Goal: Task Accomplishment & Management: Use online tool/utility

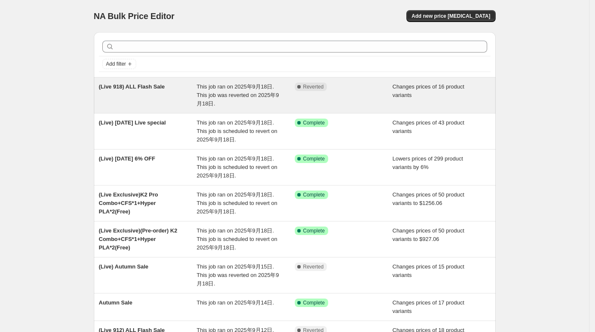
click at [218, 104] on div "This job ran on 2025年9月18日. This job was reverted on 2025年9月18日." at bounding box center [246, 94] width 98 height 25
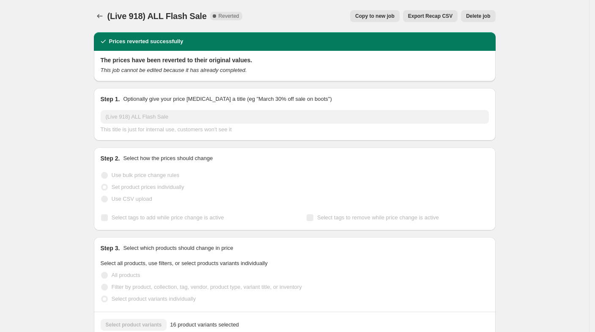
click at [390, 10] on button "Copy to new job" at bounding box center [374, 16] width 49 height 12
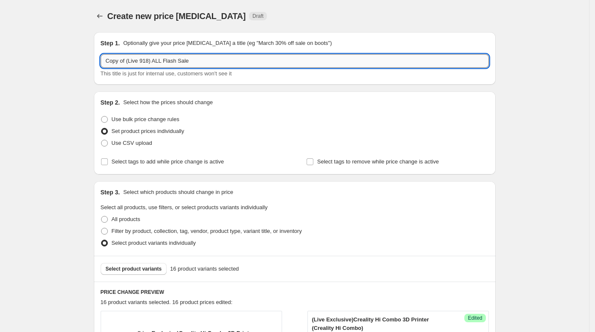
click at [137, 56] on input "Copy of (Live 918) ALL Flash Sale" at bounding box center [295, 61] width 388 height 14
click at [125, 60] on input "Copy of (Live 918) ALL Flash Sale" at bounding box center [295, 61] width 388 height 14
click at [132, 58] on input "Copy of (Live 918) ALL Flash Sale" at bounding box center [295, 61] width 388 height 14
drag, startPoint x: 128, startPoint y: 59, endPoint x: 92, endPoint y: 61, distance: 36.0
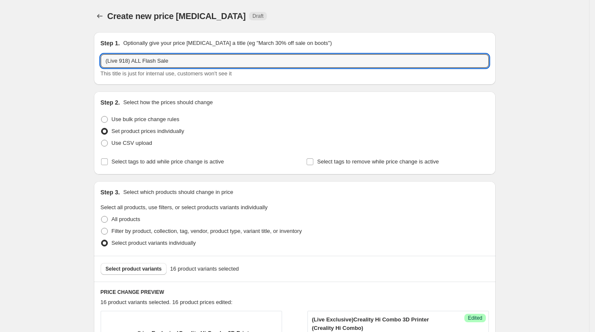
type input "(Live 918) ALL Flash Sale"
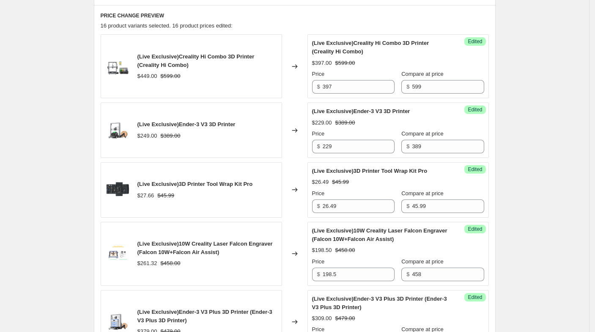
scroll to position [235, 0]
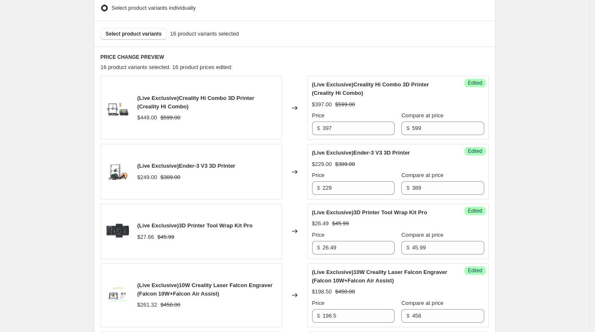
click at [253, 125] on div "(Live Exclusive)Creality Hi Combo 3D Printer (Creality Hi Combo) $449.00 $599.00" at bounding box center [191, 108] width 181 height 64
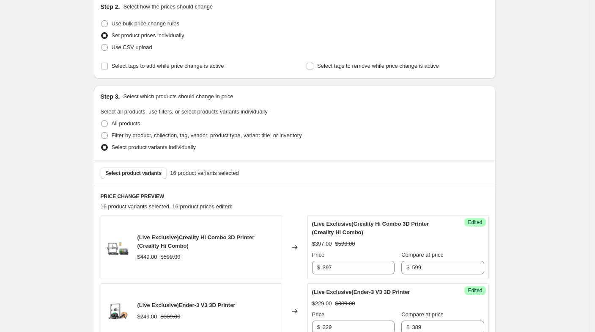
scroll to position [94, 0]
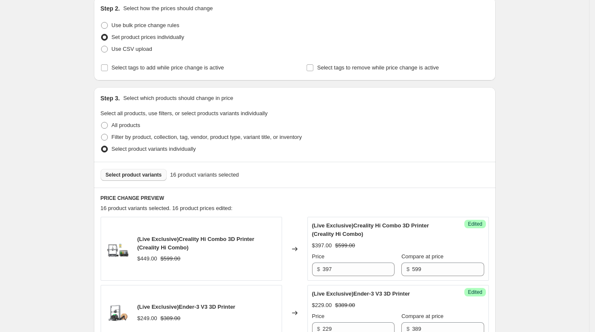
click at [140, 178] on button "Select product variants" at bounding box center [134, 175] width 66 height 12
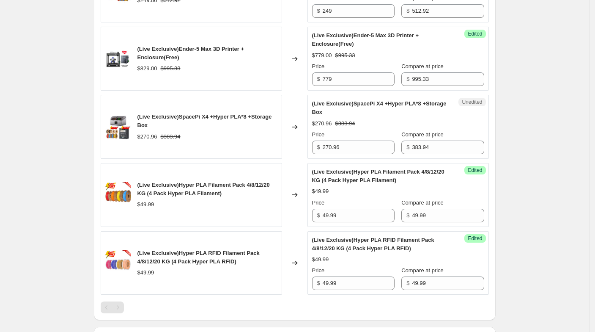
scroll to position [1175, 0]
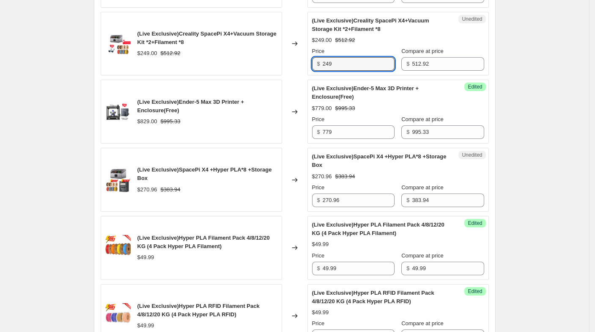
drag, startPoint x: 342, startPoint y: 58, endPoint x: 305, endPoint y: 58, distance: 36.4
click at [305, 58] on div "(Live Exclusive)Creality SpacePi X4+Vacuum Storage Kit *2+Filament *8 $249.00 $…" at bounding box center [295, 44] width 388 height 64
type input "227"
click at [250, 187] on div "$270.96 $383.94" at bounding box center [207, 189] width 140 height 8
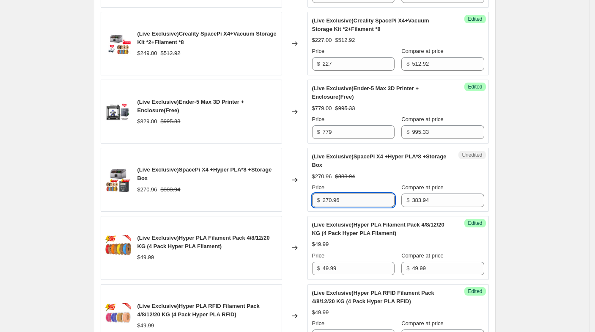
click at [339, 193] on input "270.96" at bounding box center [359, 200] width 72 height 14
drag, startPoint x: 319, startPoint y: 188, endPoint x: 310, endPoint y: 190, distance: 9.1
click at [310, 190] on div "Unedited (Live Exclusive)SpacePi X4 +Hyper PLA*8 +Storage Box $270.96 $383.94 P…" at bounding box center [398, 180] width 181 height 64
type input "254"
click at [290, 219] on div "Changed to" at bounding box center [294, 248] width 25 height 64
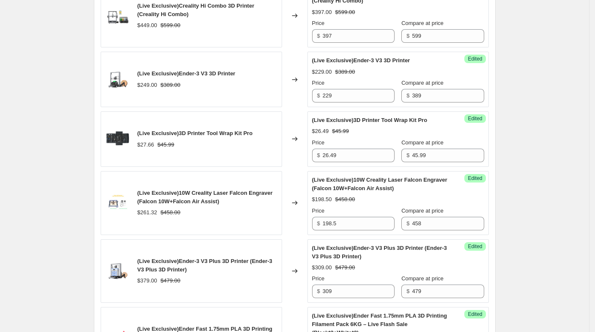
scroll to position [282, 0]
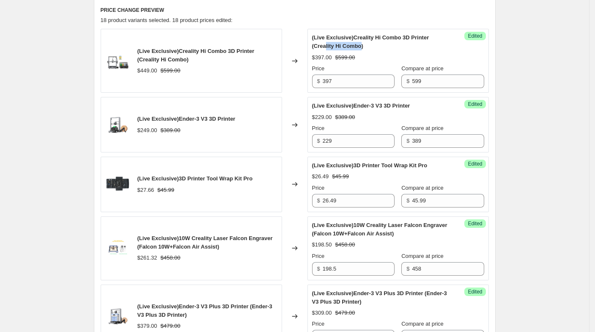
drag, startPoint x: 327, startPoint y: 46, endPoint x: 363, endPoint y: 44, distance: 35.2
click at [363, 44] on span "(Live Exclusive)Creality Hi Combo 3D Printer (Creality Hi Combo)" at bounding box center [370, 41] width 117 height 15
drag, startPoint x: 373, startPoint y: 45, endPoint x: 314, endPoint y: 41, distance: 59.4
click at [314, 41] on div "Success Edited (Live Exclusive)Creality Hi Combo 3D Printer (Creality Hi Combo)…" at bounding box center [398, 61] width 181 height 64
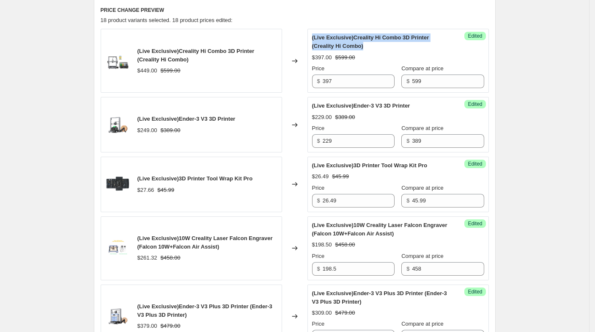
click at [314, 41] on div "Success Edited (Live Exclusive)Creality Hi Combo 3D Printer (Creality Hi Combo)…" at bounding box center [398, 61] width 181 height 64
drag, startPoint x: 314, startPoint y: 40, endPoint x: 369, endPoint y: 47, distance: 55.5
click at [369, 47] on div "Success Edited (Live Exclusive)Creality Hi Combo 3D Printer (Creality Hi Combo)…" at bounding box center [398, 61] width 181 height 64
click at [369, 47] on div "(Live Exclusive)Creality Hi Combo 3D Printer (Creality Hi Combo)" at bounding box center [381, 41] width 138 height 17
drag, startPoint x: 368, startPoint y: 45, endPoint x: 314, endPoint y: 38, distance: 54.6
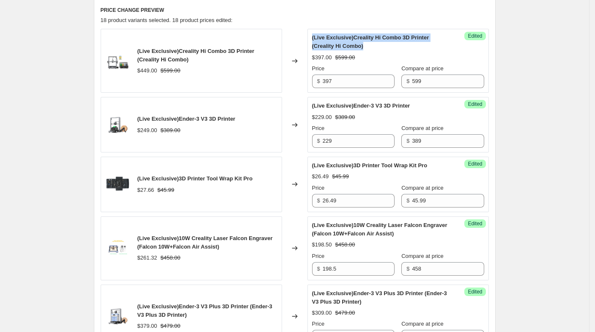
click at [314, 38] on div "Success Edited (Live Exclusive)Creality Hi Combo 3D Printer (Creality Hi Combo)…" at bounding box center [398, 61] width 181 height 64
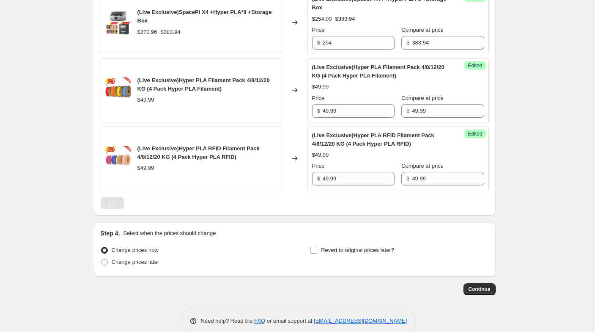
scroll to position [1341, 0]
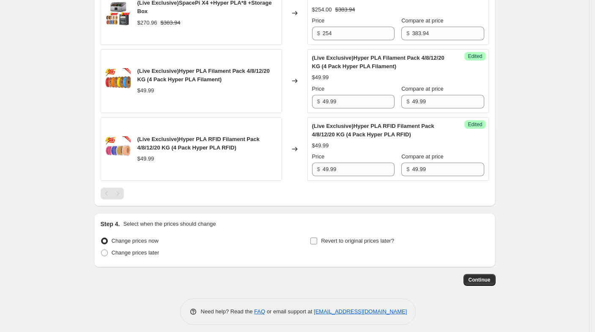
click at [340, 237] on span "Revert to original prices later?" at bounding box center [357, 240] width 73 height 6
click at [317, 237] on input "Revert to original prices later?" at bounding box center [313, 240] width 7 height 7
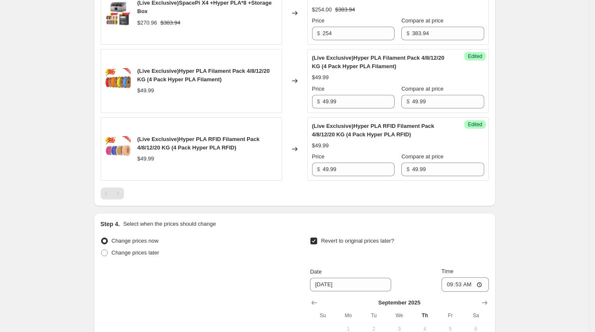
click at [317, 237] on input "Revert to original prices later?" at bounding box center [313, 240] width 7 height 7
checkbox input "false"
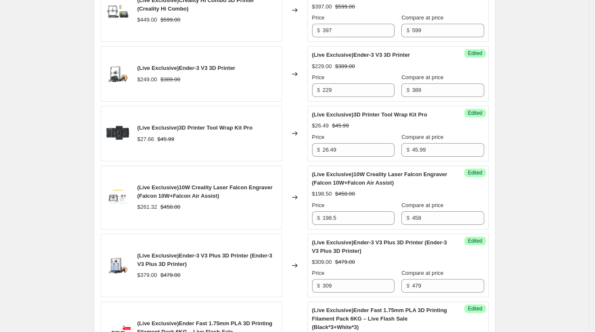
scroll to position [282, 0]
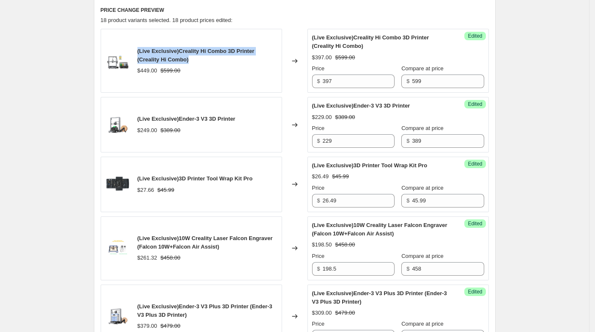
drag, startPoint x: 138, startPoint y: 50, endPoint x: 169, endPoint y: 55, distance: 31.3
click at [169, 55] on div "(Live Exclusive)Creality Hi Combo 3D Printer (Creality Hi Combo) $449.00 $599.00" at bounding box center [191, 61] width 181 height 64
click at [169, 55] on div "(Live Exclusive)Creality Hi Combo 3D Printer (Creality Hi Combo)" at bounding box center [207, 55] width 140 height 17
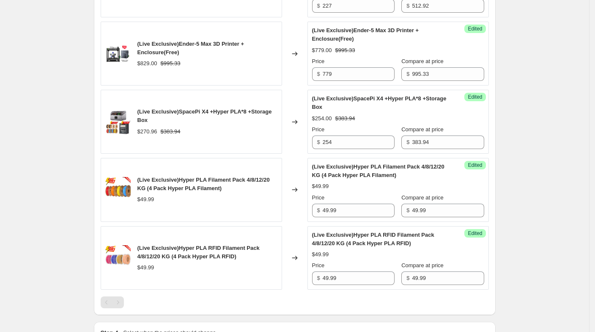
scroll to position [1106, 0]
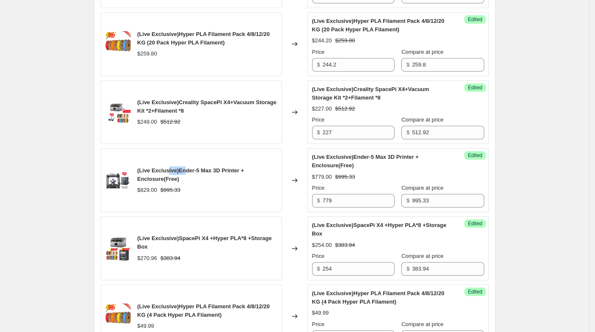
drag, startPoint x: 176, startPoint y: 162, endPoint x: 185, endPoint y: 169, distance: 11.2
click at [185, 169] on span "(Live Exclusive)Ender-5 Max 3D Printer + Enclosure(Free)" at bounding box center [190, 174] width 107 height 15
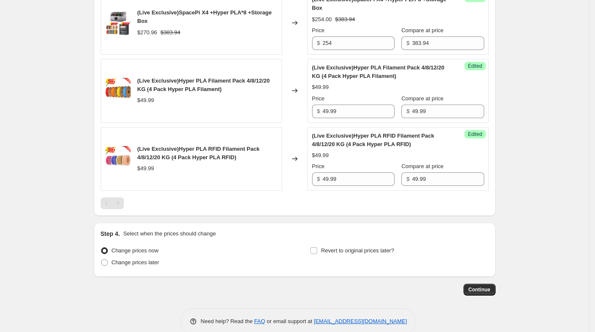
scroll to position [1341, 0]
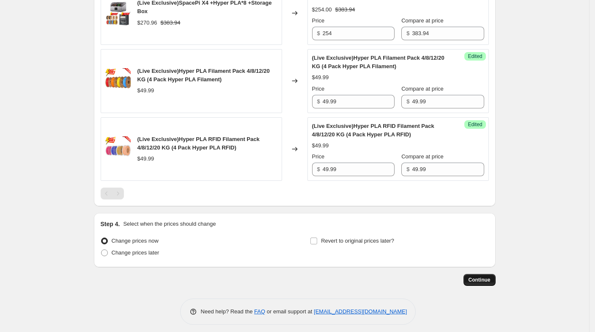
click at [486, 277] on span "Continue" at bounding box center [480, 279] width 22 height 7
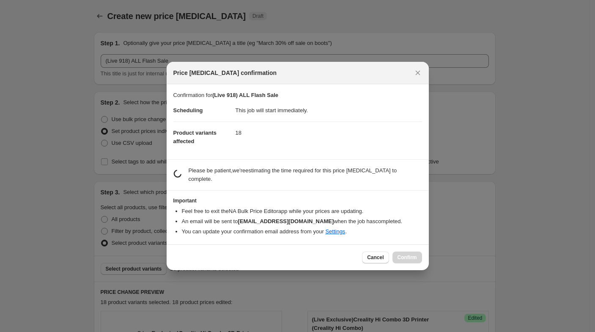
scroll to position [0, 0]
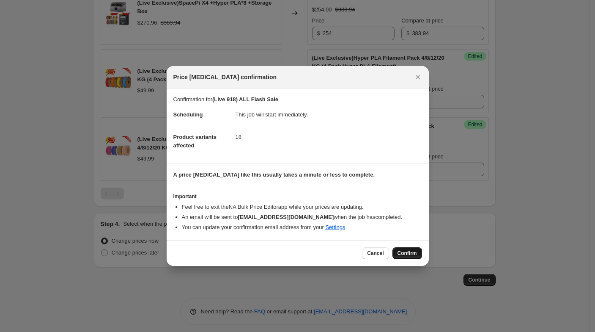
click at [399, 253] on span "Confirm" at bounding box center [407, 253] width 19 height 7
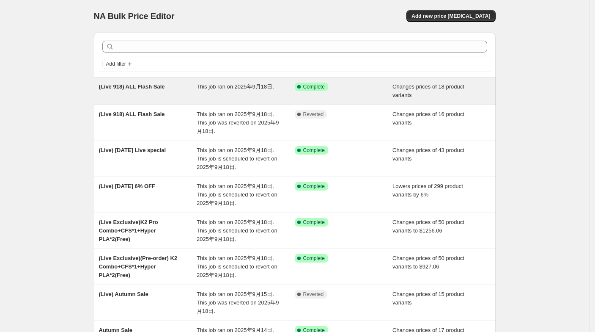
click at [162, 87] on span "(Live 918) ALL Flash Sale" at bounding box center [132, 86] width 66 height 6
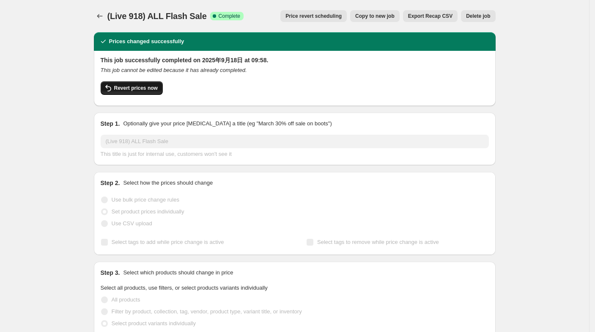
click at [143, 88] on span "Revert prices now" at bounding box center [136, 88] width 44 height 7
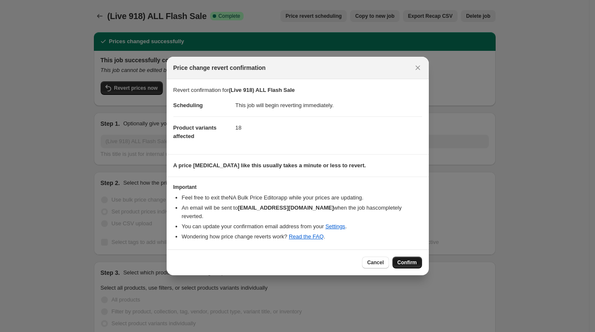
click at [407, 259] on span "Confirm" at bounding box center [407, 262] width 19 height 7
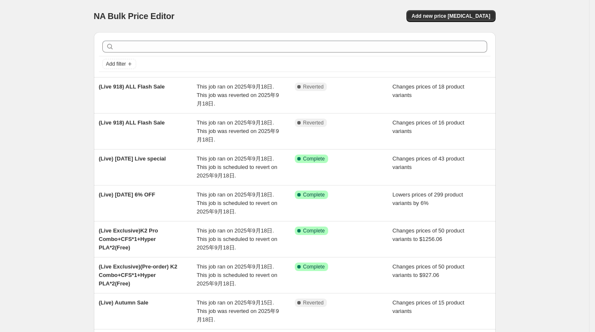
click at [77, 82] on div "NA Bulk Price Editor. This page is ready NA Bulk Price Editor Add new price [ME…" at bounding box center [294, 256] width 589 height 512
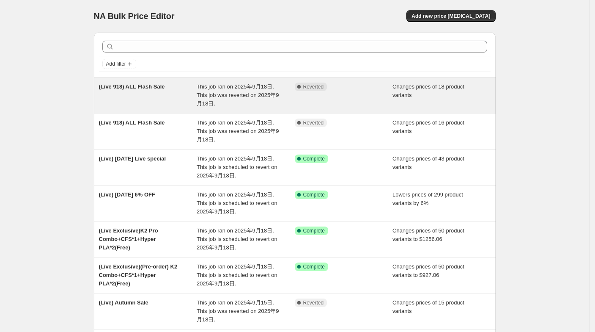
click at [184, 99] on div "(Live 918) ALL Flash Sale" at bounding box center [148, 94] width 98 height 25
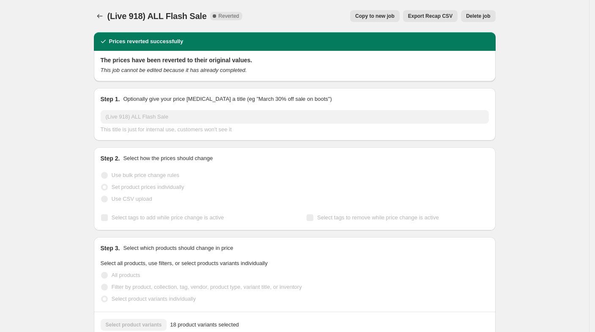
click at [393, 16] on span "Copy to new job" at bounding box center [374, 16] width 39 height 7
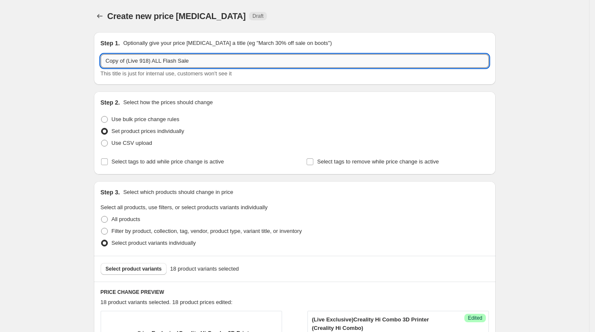
click at [128, 66] on input "Copy of (Live 918) ALL Flash Sale" at bounding box center [295, 61] width 388 height 14
drag, startPoint x: 128, startPoint y: 61, endPoint x: 74, endPoint y: 58, distance: 53.8
type input "(Live 918) ALL Flash Sale"
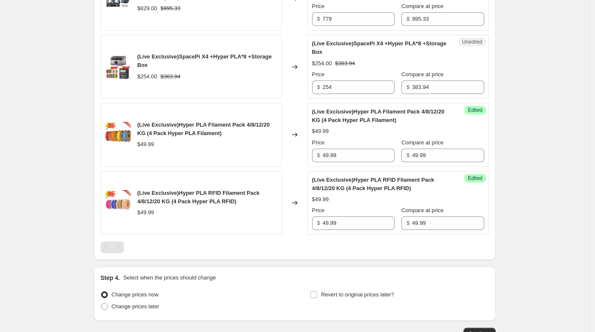
scroll to position [1341, 0]
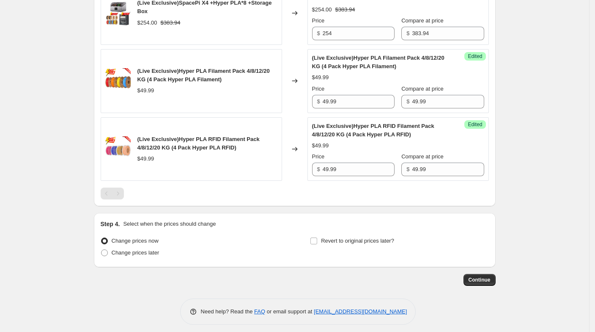
click at [118, 187] on div "Pagination" at bounding box center [118, 193] width 12 height 12
click at [107, 189] on div "Pagination" at bounding box center [107, 193] width 12 height 12
click at [142, 253] on label "Change prices later" at bounding box center [130, 253] width 59 height 12
click at [102, 250] on input "Change prices later" at bounding box center [101, 249] width 0 height 0
radio input "true"
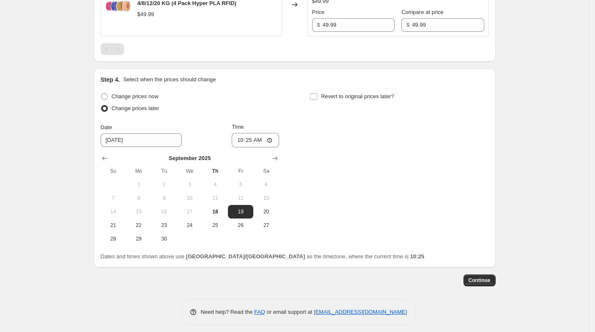
scroll to position [1486, 0]
click at [154, 95] on span "Change prices now" at bounding box center [135, 96] width 47 height 8
click at [102, 93] on input "Change prices now" at bounding box center [101, 93] width 0 height 0
radio input "true"
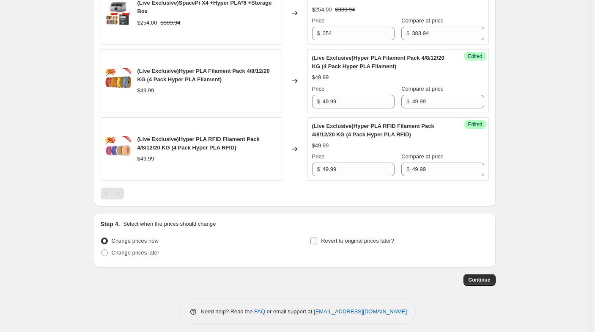
click at [367, 237] on span "Revert to original prices later?" at bounding box center [357, 240] width 73 height 6
click at [317, 237] on input "Revert to original prices later?" at bounding box center [313, 240] width 7 height 7
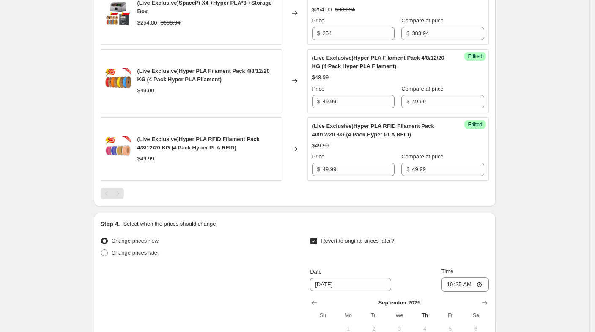
click at [379, 239] on span "Revert to original prices later?" at bounding box center [357, 240] width 73 height 8
click at [317, 239] on input "Revert to original prices later?" at bounding box center [313, 240] width 7 height 7
checkbox input "false"
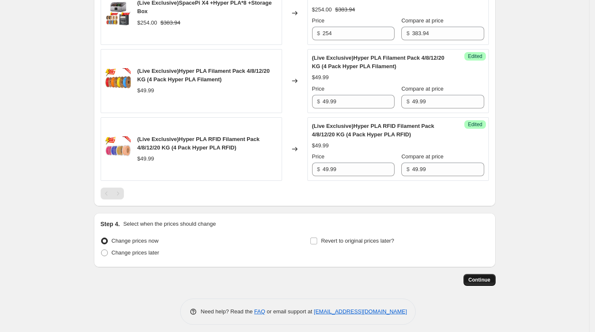
click at [476, 276] on span "Continue" at bounding box center [480, 279] width 22 height 7
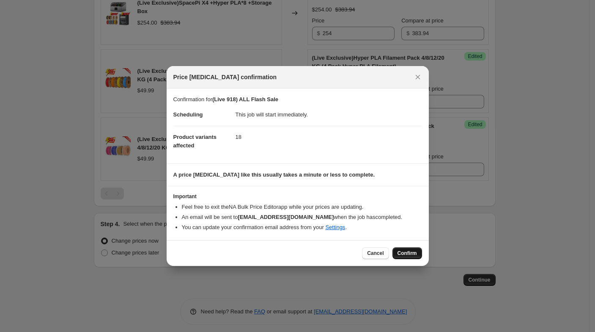
click at [418, 254] on button "Confirm" at bounding box center [408, 253] width 30 height 12
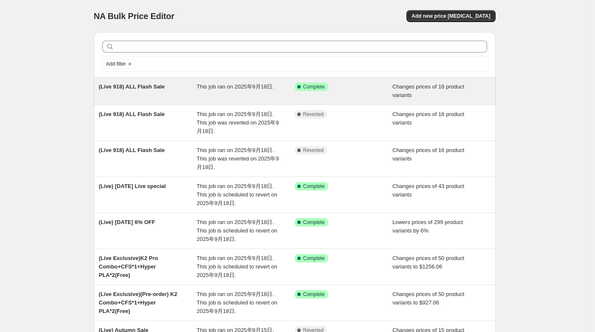
click at [170, 96] on div "(Live 918) ALL Flash Sale" at bounding box center [148, 90] width 98 height 17
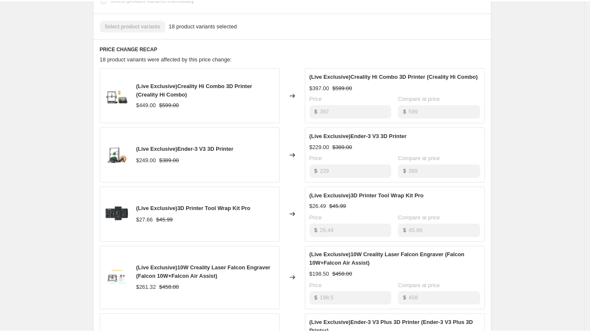
scroll to position [459, 0]
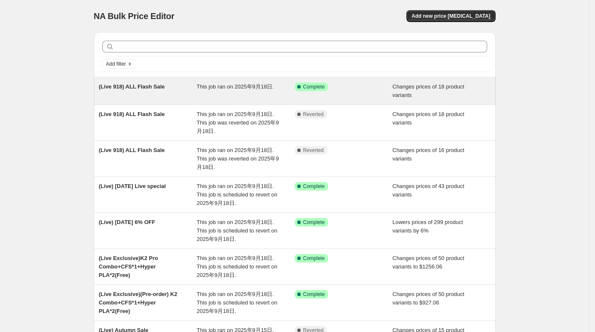
click at [154, 91] on div "(Live 918) ALL Flash Sale" at bounding box center [148, 90] width 98 height 17
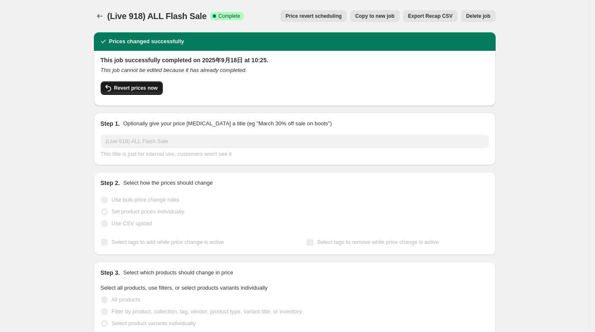
click at [144, 91] on span "Revert prices now" at bounding box center [136, 88] width 44 height 7
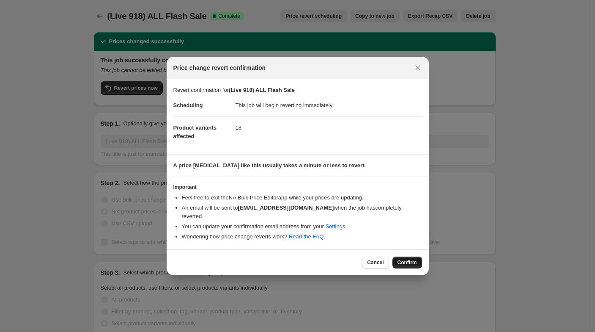
click at [399, 259] on span "Confirm" at bounding box center [407, 262] width 19 height 7
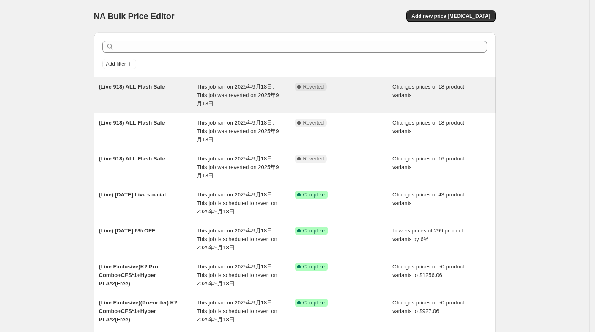
click at [174, 96] on div "(Live 918) ALL Flash Sale" at bounding box center [148, 94] width 98 height 25
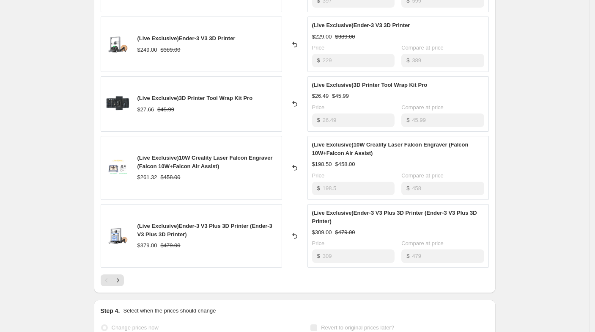
scroll to position [481, 0]
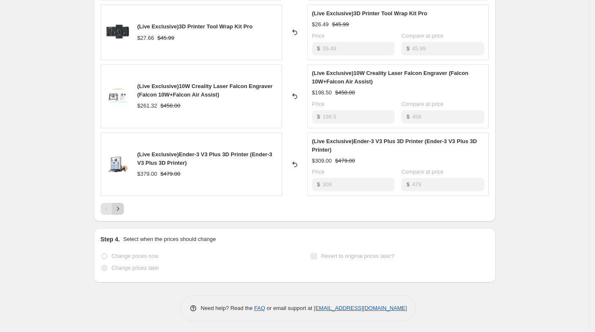
click at [118, 203] on button "Next" at bounding box center [118, 209] width 12 height 12
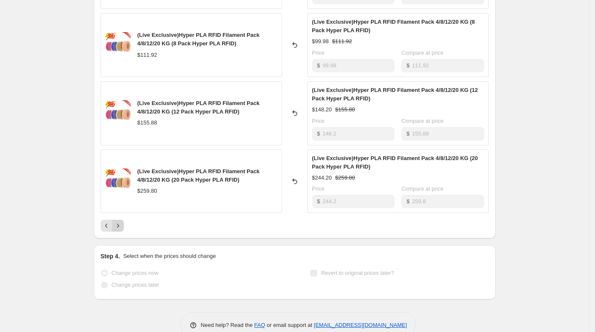
click at [122, 223] on icon "Next" at bounding box center [118, 225] width 8 height 8
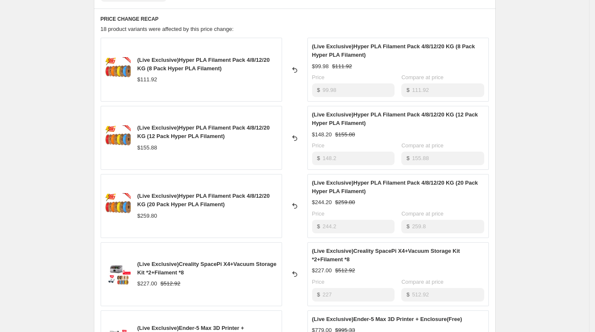
scroll to position [470, 0]
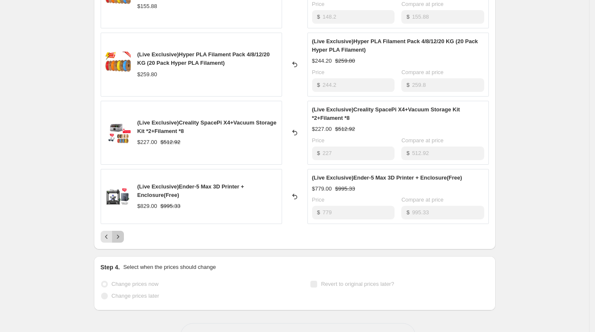
click at [117, 234] on icon "Next" at bounding box center [118, 236] width 8 height 8
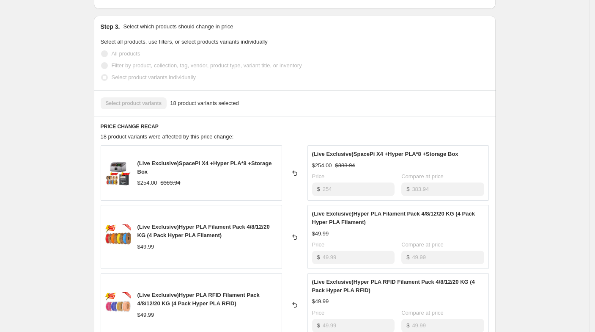
scroll to position [315, 0]
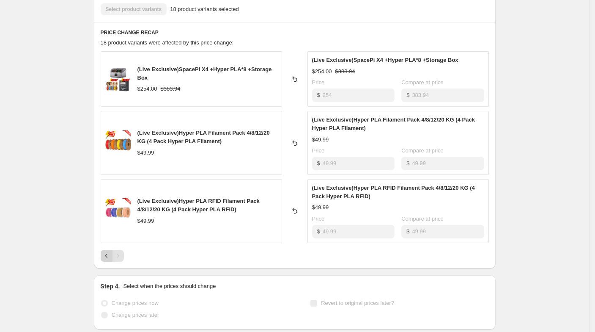
click at [107, 251] on icon "Previous" at bounding box center [106, 255] width 8 height 8
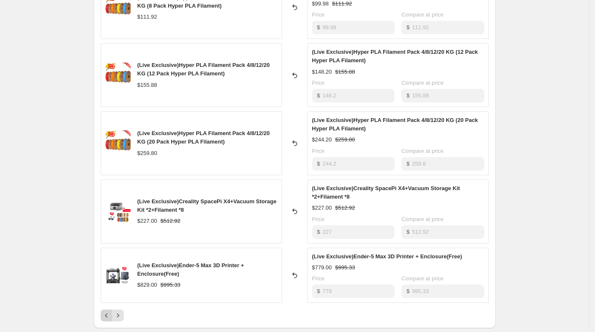
scroll to position [498, 0]
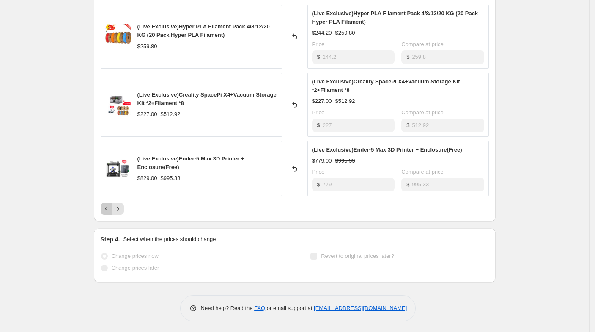
click at [113, 212] on button "Previous" at bounding box center [107, 209] width 12 height 12
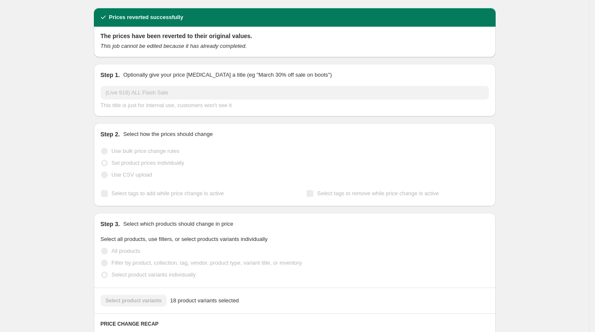
scroll to position [0, 0]
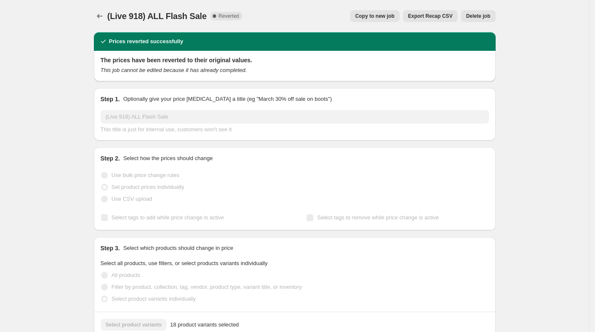
click at [381, 21] on button "Copy to new job" at bounding box center [374, 16] width 49 height 12
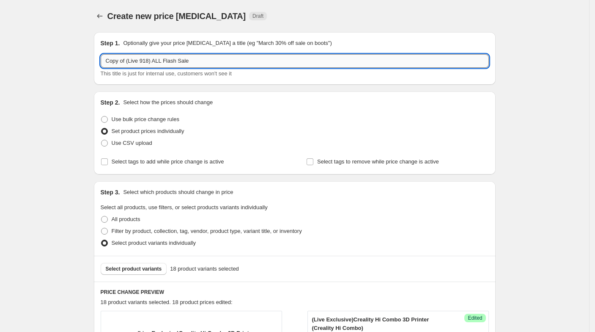
click at [122, 60] on input "Copy of (Live 918) ALL Flash Sale" at bounding box center [295, 61] width 388 height 14
drag, startPoint x: 129, startPoint y: 59, endPoint x: 99, endPoint y: 60, distance: 29.2
click at [99, 60] on div "Step 1. Optionally give your price change job a title (eg "March 30% off sale o…" at bounding box center [295, 58] width 402 height 52
type input "(Live 918) ALL Flash Sale"
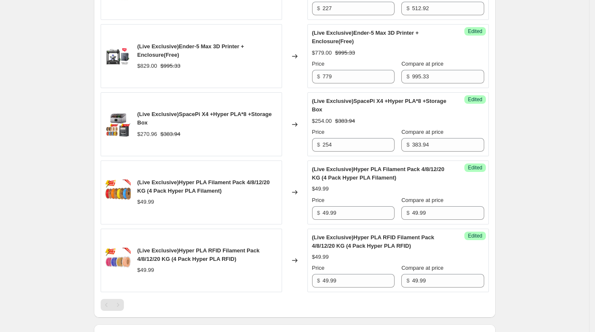
scroll to position [1341, 0]
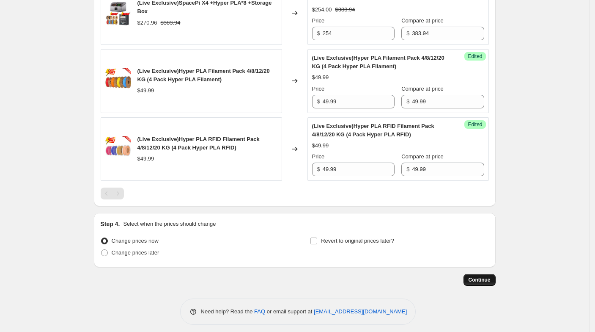
click at [479, 276] on span "Continue" at bounding box center [480, 279] width 22 height 7
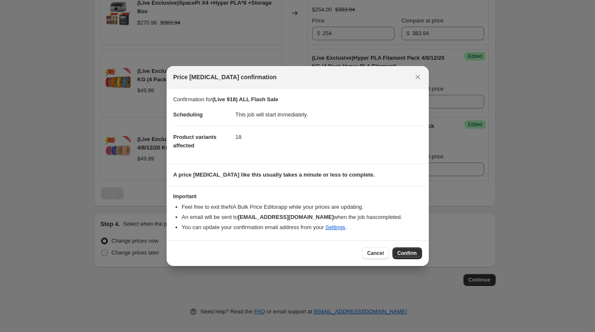
click at [398, 247] on button "Confirm" at bounding box center [408, 253] width 30 height 12
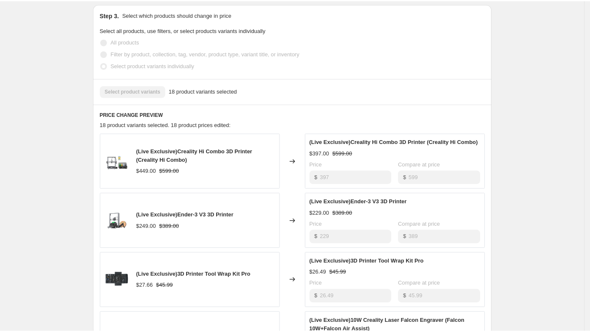
scroll to position [260, 0]
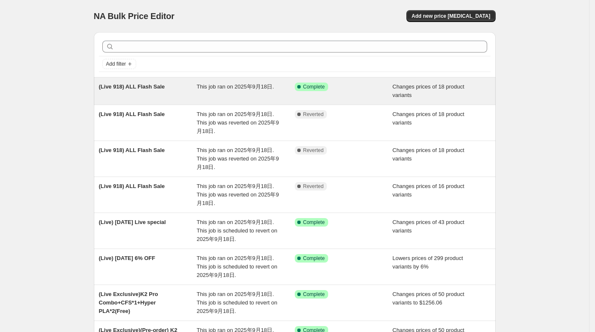
click at [226, 85] on span "This job ran on 2025年9月18日." at bounding box center [235, 86] width 77 height 6
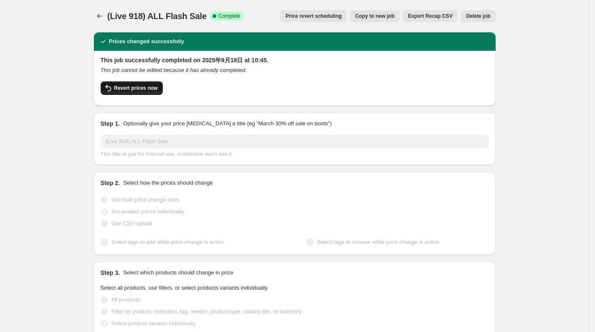
click at [154, 92] on button "Revert prices now" at bounding box center [132, 88] width 62 height 14
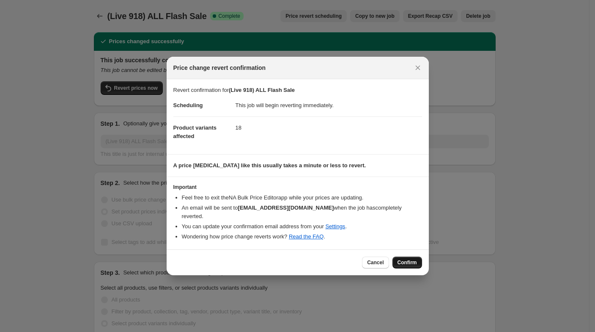
click at [405, 260] on span "Confirm" at bounding box center [407, 262] width 19 height 7
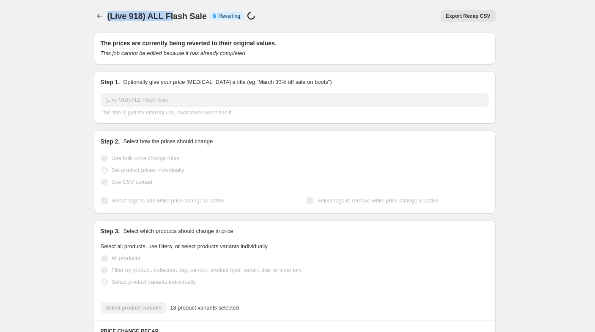
drag, startPoint x: 110, startPoint y: 17, endPoint x: 173, endPoint y: 14, distance: 62.7
click at [173, 14] on span "(Live 918) ALL Flash Sale" at bounding box center [156, 15] width 99 height 9
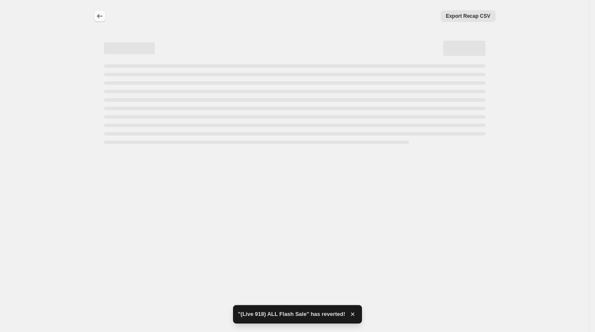
drag, startPoint x: 151, startPoint y: 16, endPoint x: 108, endPoint y: 14, distance: 43.6
